Goal: Transaction & Acquisition: Purchase product/service

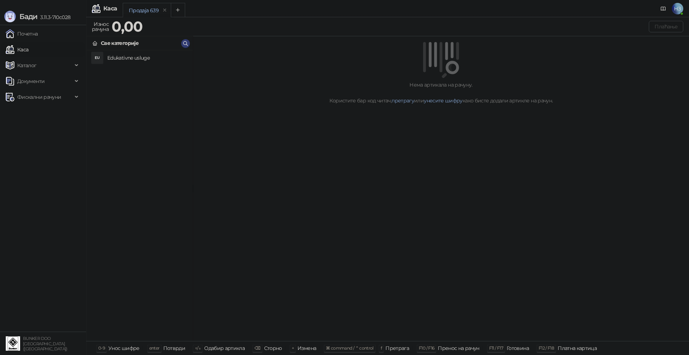
click at [125, 55] on h4 "Edukativne usluge" at bounding box center [147, 57] width 80 height 11
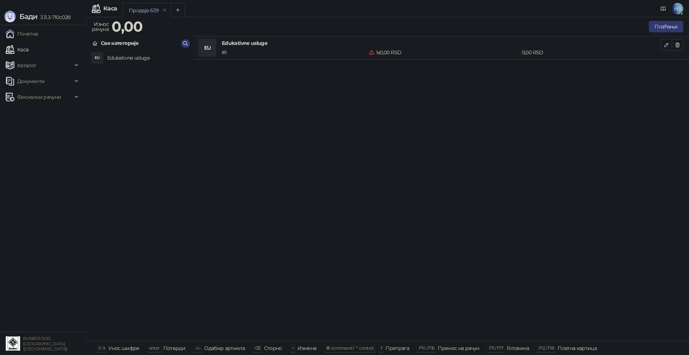
click at [667, 43] on icon "button" at bounding box center [667, 45] width 4 height 4
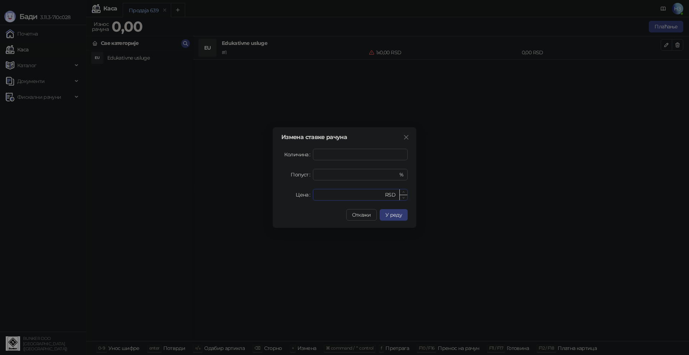
click at [347, 195] on input "*" at bounding box center [350, 194] width 66 height 11
drag, startPoint x: 325, startPoint y: 194, endPoint x: 316, endPoint y: 194, distance: 9.0
click at [316, 194] on div "* RSD" at bounding box center [360, 194] width 95 height 11
type input "****"
click at [395, 217] on span "У реду" at bounding box center [394, 214] width 17 height 6
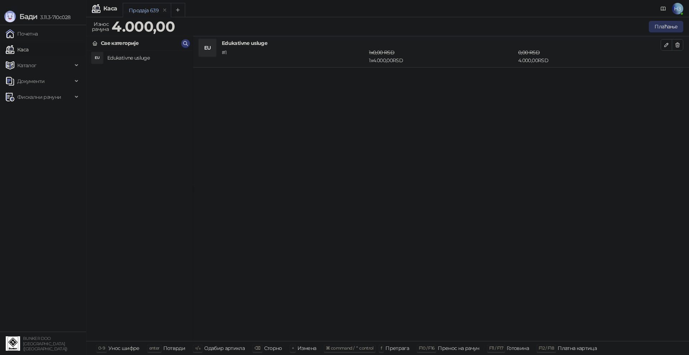
click at [665, 25] on button "Плаћање" at bounding box center [666, 26] width 34 height 11
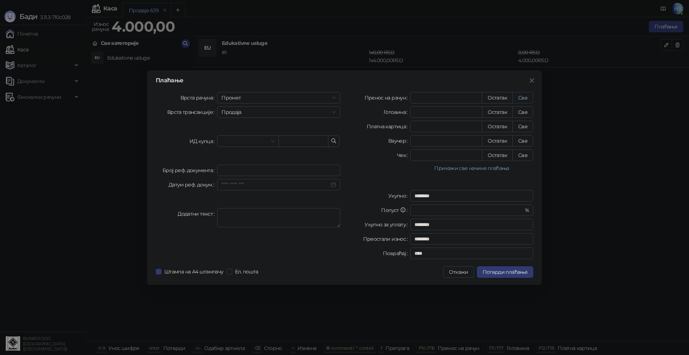
click at [528, 96] on button "Све" at bounding box center [523, 97] width 21 height 11
type input "****"
click at [512, 273] on span "Потврди плаћање" at bounding box center [505, 272] width 45 height 6
